Goal: Transaction & Acquisition: Purchase product/service

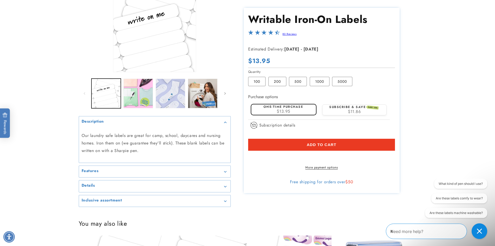
scroll to position [78, 0]
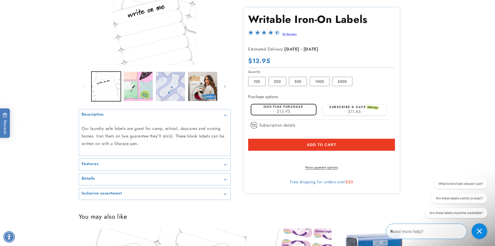
click at [88, 165] on h2 "Features" at bounding box center [90, 163] width 17 height 5
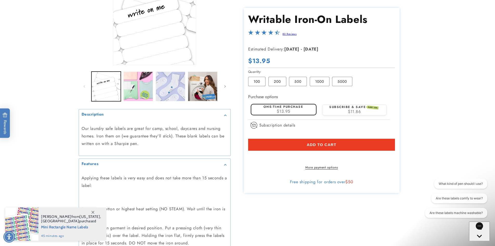
click at [93, 213] on icon at bounding box center [93, 212] width 3 height 3
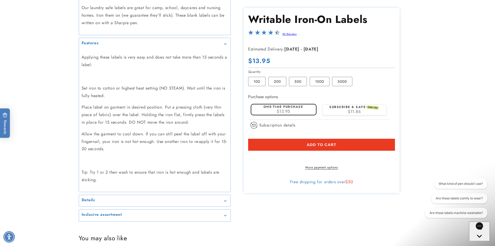
scroll to position [208, 0]
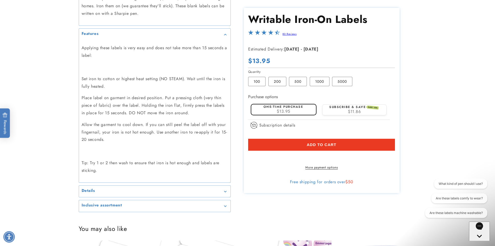
click at [224, 192] on div "Details" at bounding box center [155, 191] width 146 height 4
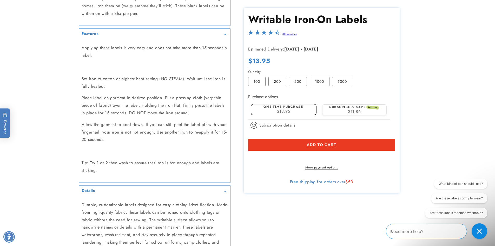
click at [285, 33] on link "80 Reviews" at bounding box center [290, 34] width 14 height 4
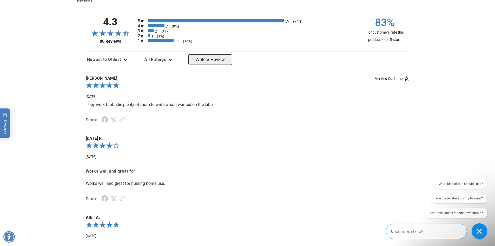
scroll to position [656, 0]
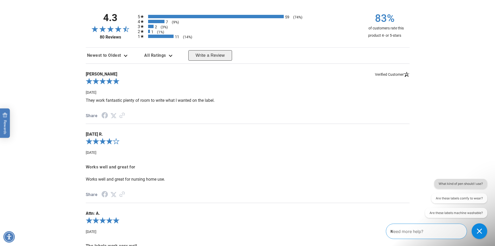
click at [473, 183] on button "What kind of pen should I use?" at bounding box center [460, 184] width 53 height 10
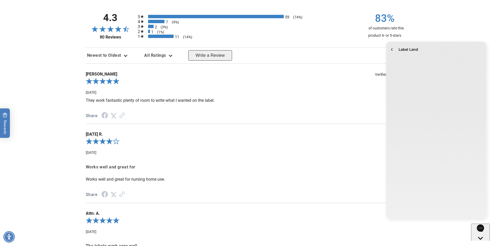
scroll to position [0, 0]
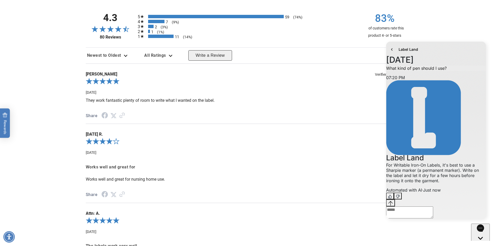
click at [452, 20] on div "**********" at bounding box center [247, 149] width 495 height 315
click at [148, 30] on div "1 (1%)" at bounding box center [149, 31] width 2 height 3
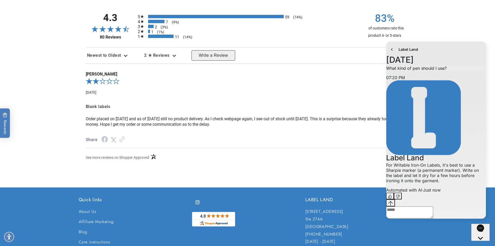
click at [433, 21] on div "**********" at bounding box center [247, 82] width 495 height 181
click at [391, 49] on icon "go to home page" at bounding box center [391, 49] width 5 height 6
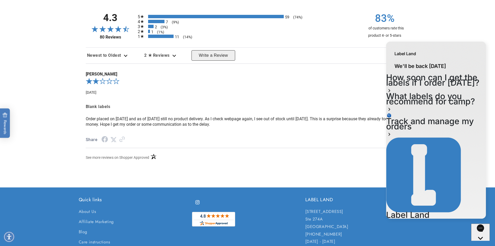
click at [471, 23] on div "**********" at bounding box center [247, 82] width 495 height 181
click at [480, 244] on icon "Gorgias live chat" at bounding box center [480, 246] width 5 height 5
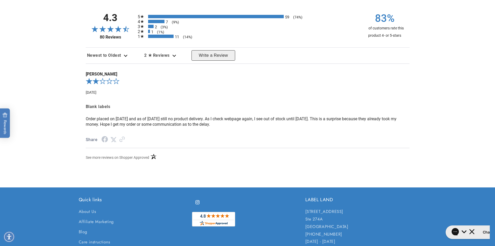
click at [126, 55] on icon "Review sort options. Currently selected: Newest to Oldest. Available options: H…" at bounding box center [126, 56] width 4 height 2
click at [104, 74] on li "Newest to Oldest" at bounding box center [107, 75] width 42 height 10
click at [159, 21] on div "7 (9%)" at bounding box center [156, 21] width 17 height 3
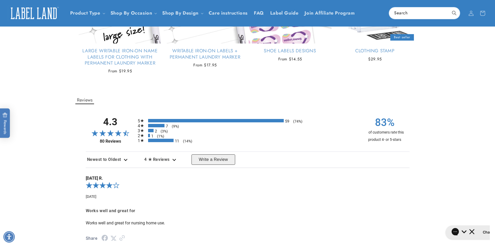
scroll to position [526, 0]
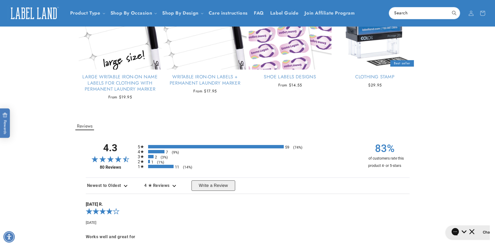
click at [163, 146] on div "59 (74%)" at bounding box center [216, 146] width 136 height 3
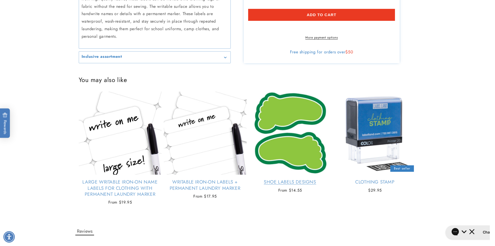
scroll to position [422, 0]
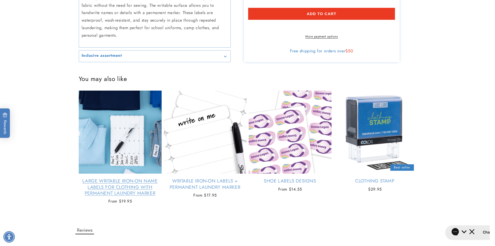
click at [124, 187] on link "Large Writable Iron-On Name Labels for Clothing with Permanent Laundry Marker" at bounding box center [120, 187] width 83 height 18
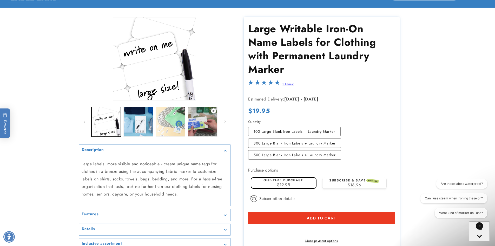
scroll to position [52, 0]
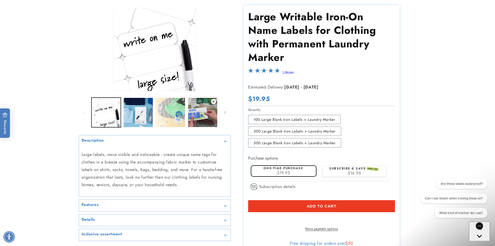
click at [225, 205] on icon "Gallery Viewer" at bounding box center [225, 206] width 3 height 2
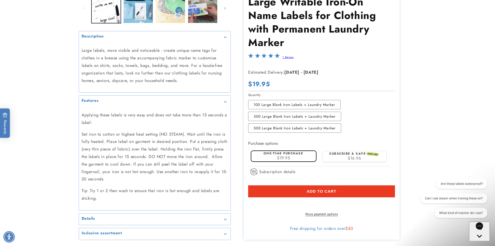
scroll to position [182, 0]
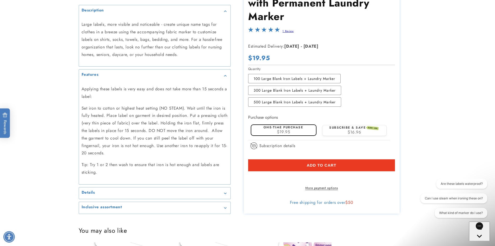
click at [94, 193] on h2 "Details" at bounding box center [89, 192] width 14 height 5
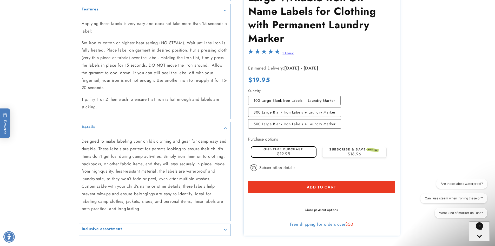
scroll to position [260, 0]
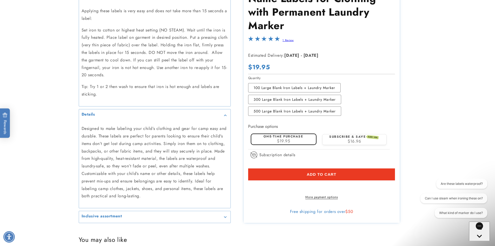
click at [119, 217] on h2 "Inclusive assortment" at bounding box center [102, 215] width 41 height 5
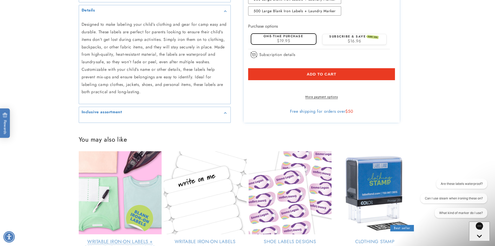
scroll to position [390, 0]
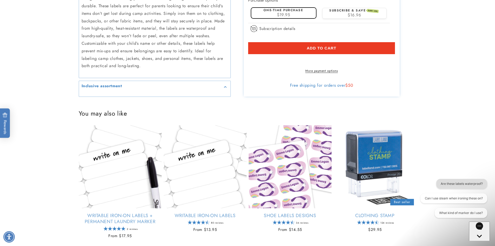
click at [464, 183] on button "Are these labels waterproof?" at bounding box center [462, 184] width 51 height 10
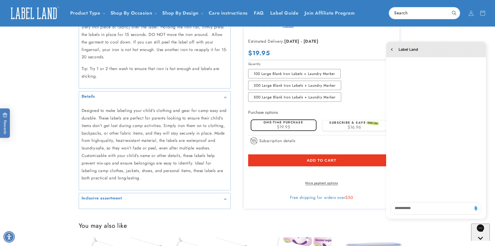
scroll to position [260, 0]
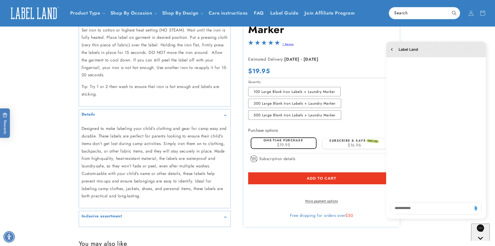
click at [365, 54] on main "Skip to product information Open media 1 in modal Open media 2 in modal Open me…" at bounding box center [247, 175] width 495 height 774
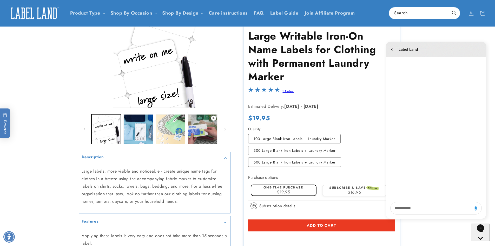
scroll to position [26, 0]
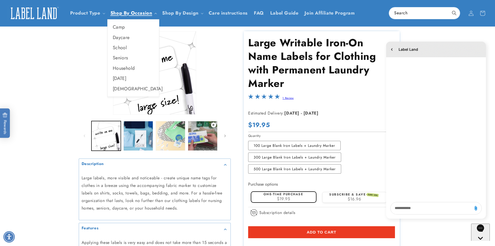
click at [137, 14] on span "Shop By Occasion" at bounding box center [132, 13] width 42 height 6
click at [119, 89] on link "[DEMOGRAPHIC_DATA]" at bounding box center [133, 89] width 51 height 10
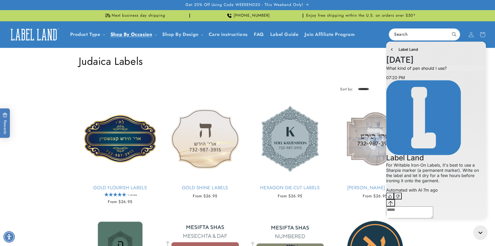
click at [400, 208] on textarea "live chat message input" at bounding box center [409, 212] width 47 height 12
type textarea "**********"
click at [403, 226] on icon "Send message" at bounding box center [400, 228] width 4 height 4
click at [391, 50] on icon "go to home page" at bounding box center [391, 49] width 5 height 6
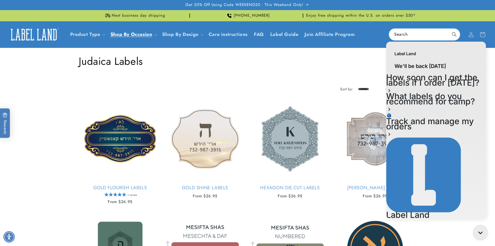
click at [482, 231] on icon "Gorgias live chat" at bounding box center [482, 233] width 6 height 6
click at [480, 231] on icon "Gorgias live chat" at bounding box center [482, 233] width 6 height 6
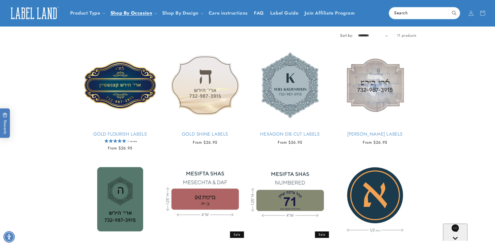
scroll to position [52, 0]
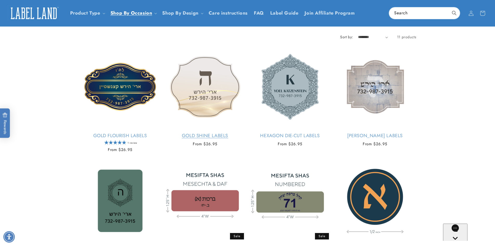
click at [218, 133] on link "Gold Shine Labels" at bounding box center [205, 136] width 83 height 6
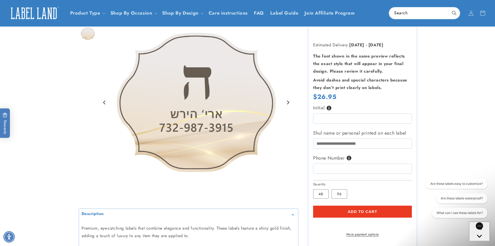
scroll to position [26, 0]
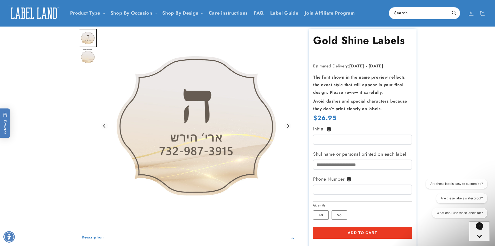
click at [91, 56] on img "Go to slide 2" at bounding box center [88, 57] width 18 height 18
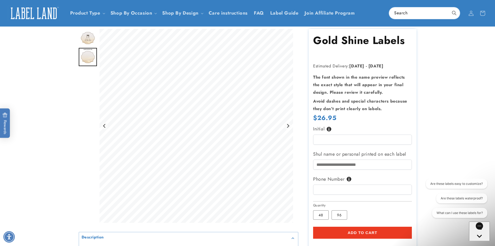
click at [353, 233] on span "Add to cart" at bounding box center [363, 232] width 30 height 5
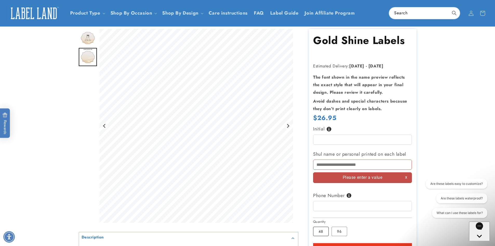
click at [323, 232] on label "48 Variant sold out or unavailable" at bounding box center [321, 230] width 16 height 9
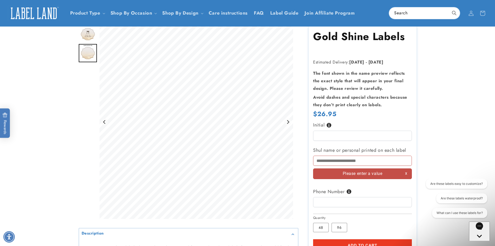
scroll to position [52, 0]
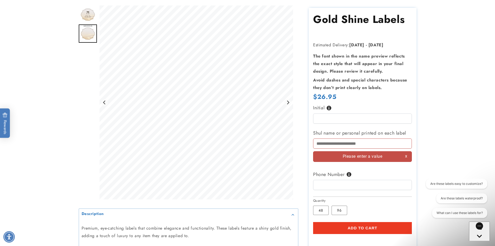
click at [357, 227] on span "Add to cart" at bounding box center [363, 227] width 30 height 5
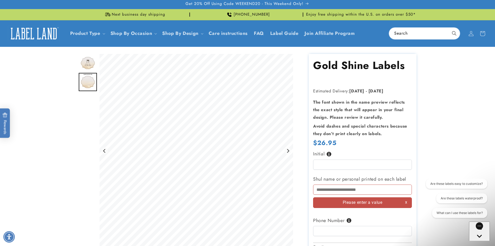
scroll to position [0, 0]
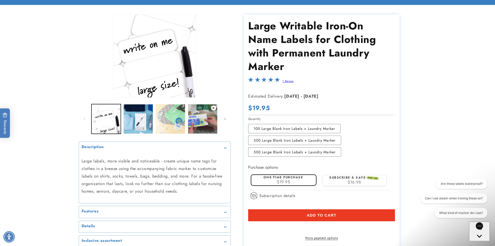
scroll to position [52, 0]
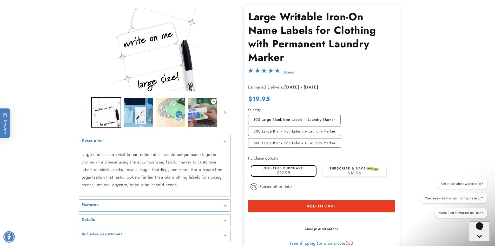
click at [284, 72] on link "1 Review" at bounding box center [288, 72] width 11 height 4
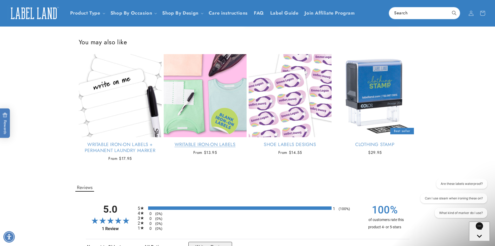
scroll to position [269, 0]
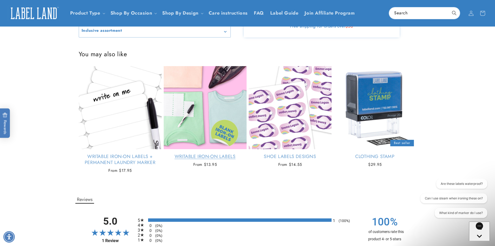
click at [203, 159] on link "Writable Iron-On Labels" at bounding box center [205, 156] width 83 height 6
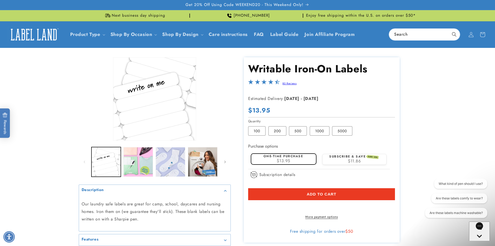
click at [288, 83] on link "80 Reviews" at bounding box center [290, 83] width 14 height 4
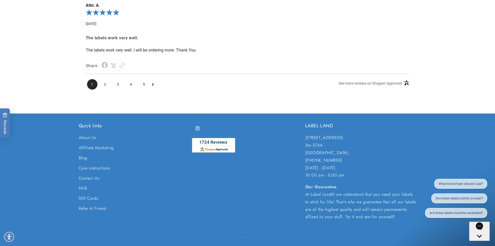
scroll to position [664, 0]
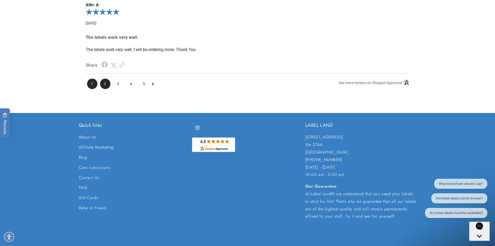
click at [105, 85] on span "2" at bounding box center [105, 84] width 10 height 10
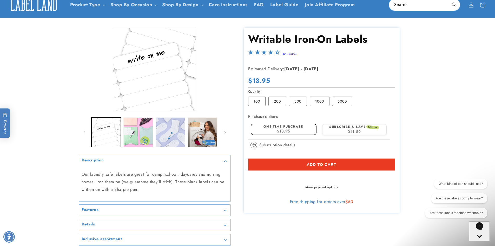
scroll to position [0, 0]
